Goal: Task Accomplishment & Management: Use online tool/utility

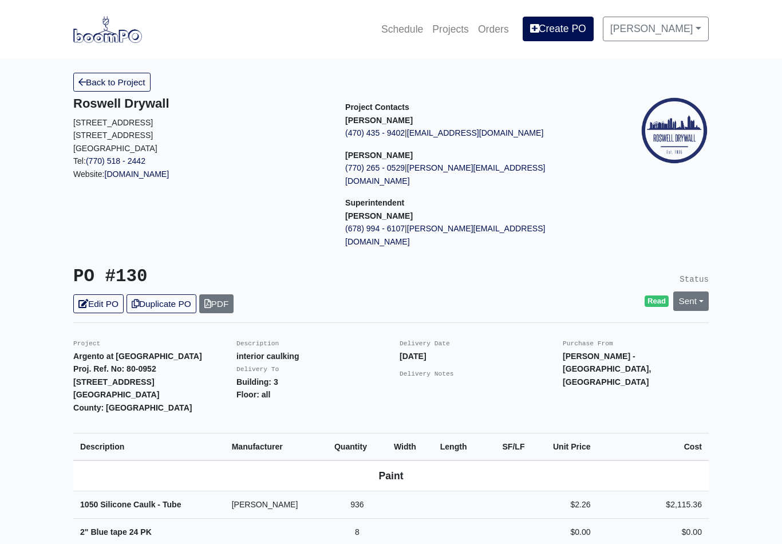
click at [101, 87] on link "Back to Project" at bounding box center [111, 82] width 77 height 19
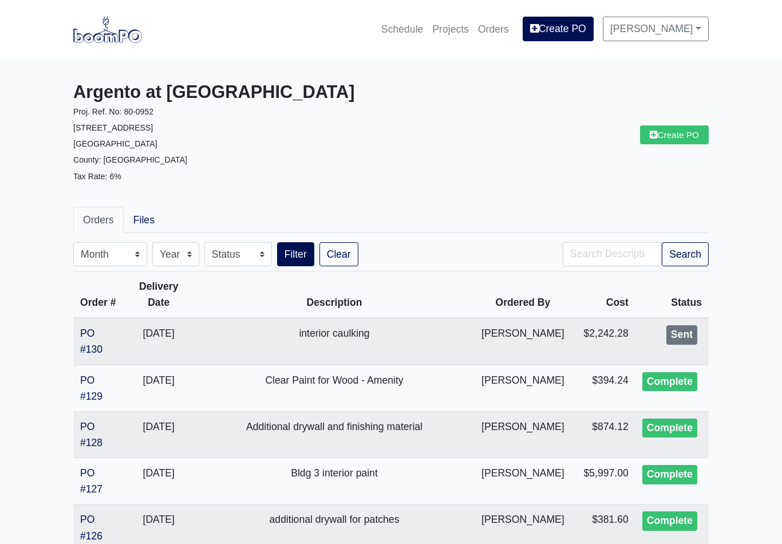
click at [680, 135] on link "Create PO" at bounding box center [674, 134] width 69 height 19
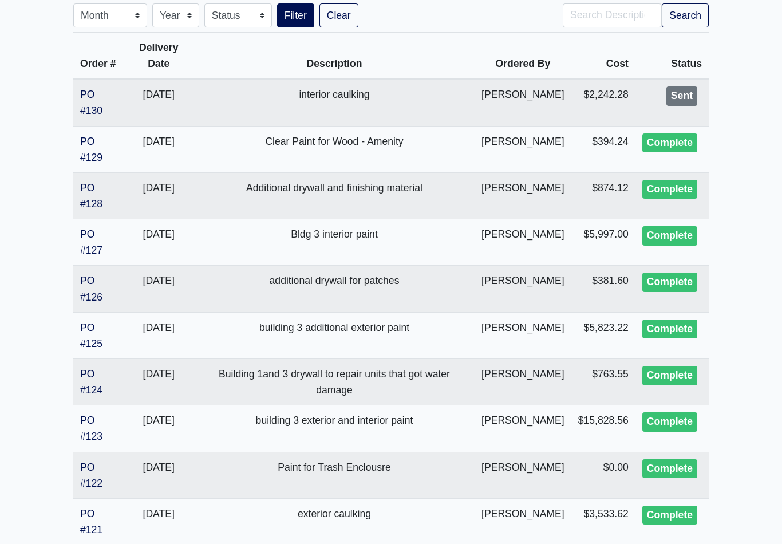
scroll to position [233, 0]
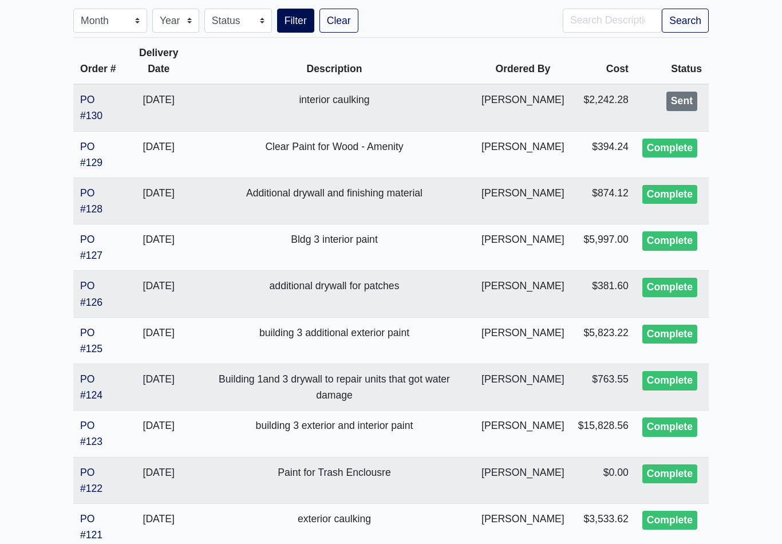
click at [88, 194] on link "PO #128" at bounding box center [91, 201] width 22 height 27
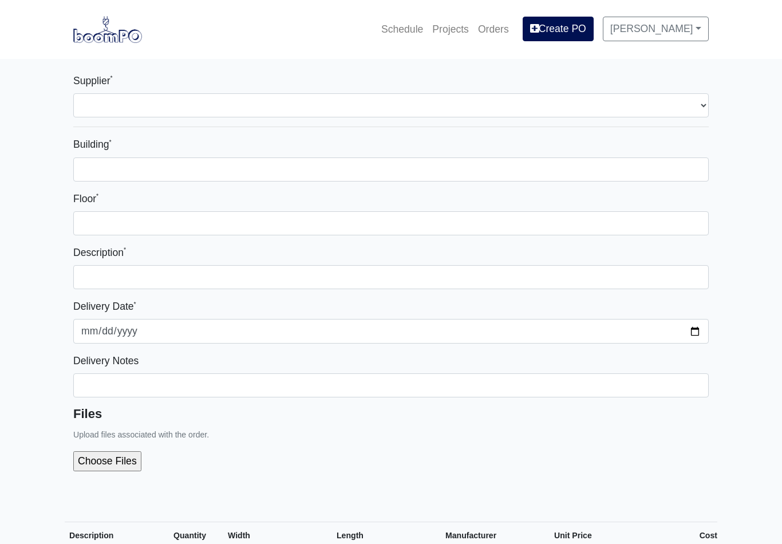
select select
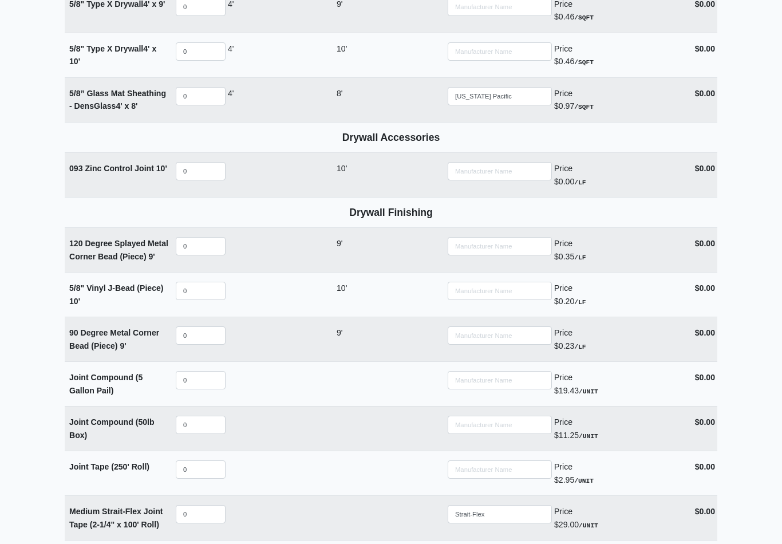
scroll to position [910, 0]
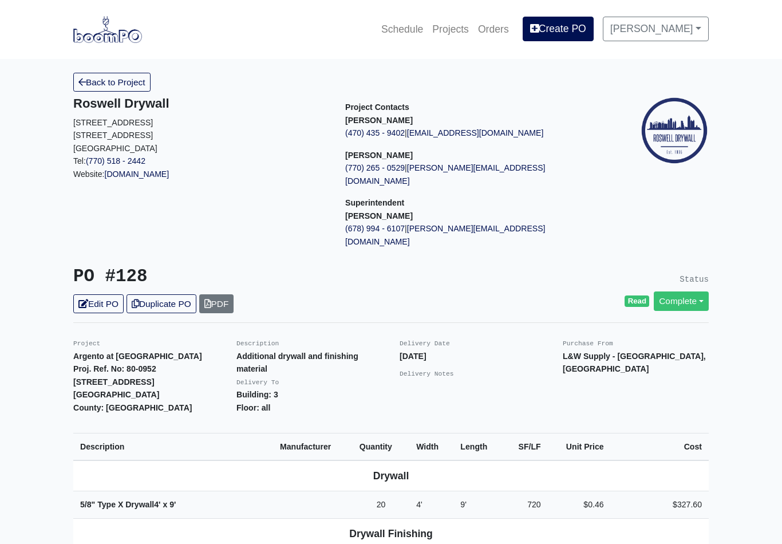
click at [96, 77] on link "Back to Project" at bounding box center [111, 82] width 77 height 19
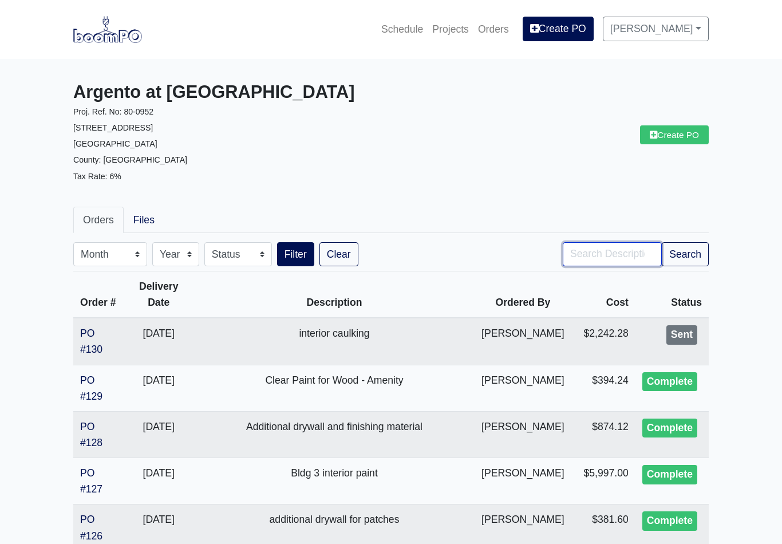
click at [579, 250] on input "Search" at bounding box center [612, 254] width 99 height 24
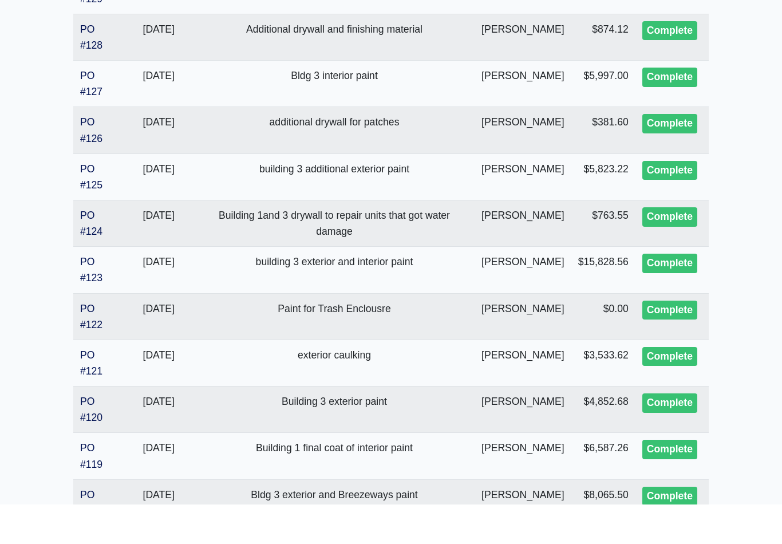
scroll to position [397, 0]
